Goal: Find contact information: Find contact information

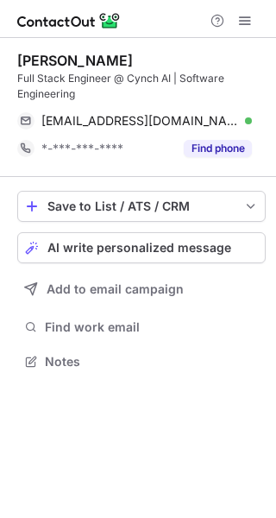
scroll to position [350, 276]
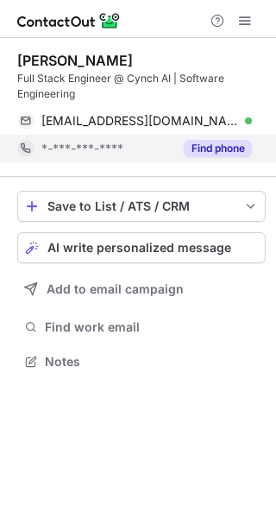
click at [213, 150] on button "Find phone" at bounding box center [218, 148] width 68 height 17
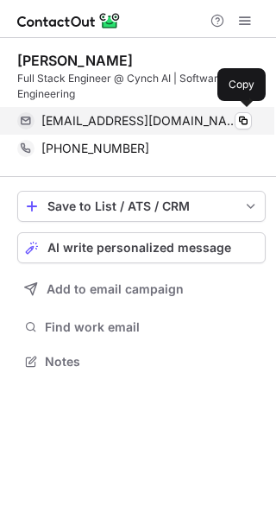
click at [231, 116] on div "ciandeely@live.co.uk Verified" at bounding box center [146, 121] width 211 height 16
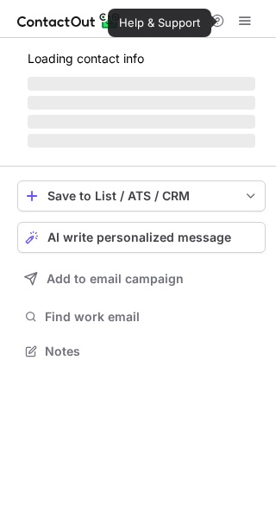
scroll to position [334, 276]
